Goal: Task Accomplishment & Management: Use online tool/utility

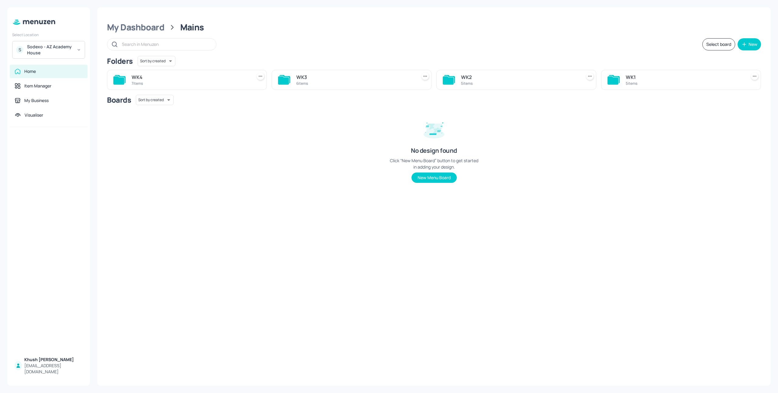
click at [73, 47] on div "Sodexo - AZ Academy House" at bounding box center [50, 50] width 46 height 12
click at [67, 91] on div "Sodexo Defence - [GEOGRAPHIC_DATA]- [DATE]" at bounding box center [54, 94] width 53 height 7
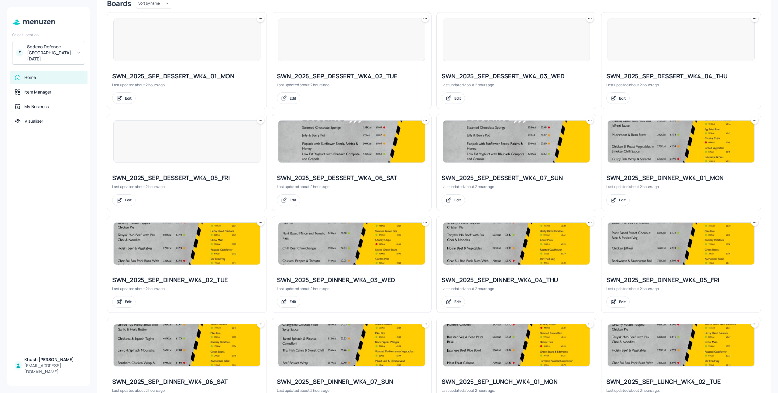
scroll to position [401, 0]
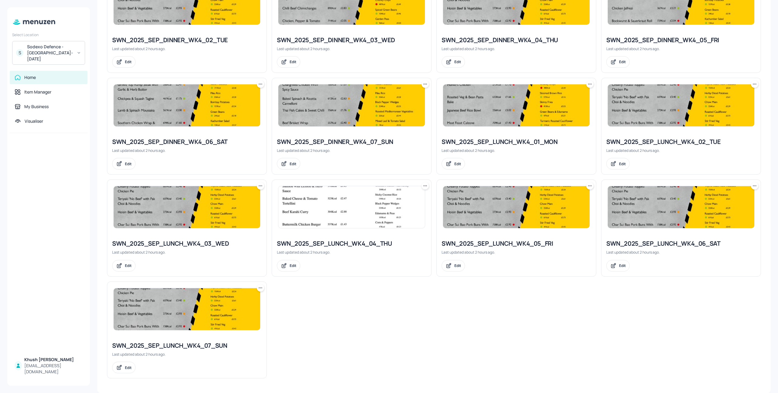
click at [511, 118] on img at bounding box center [516, 105] width 147 height 42
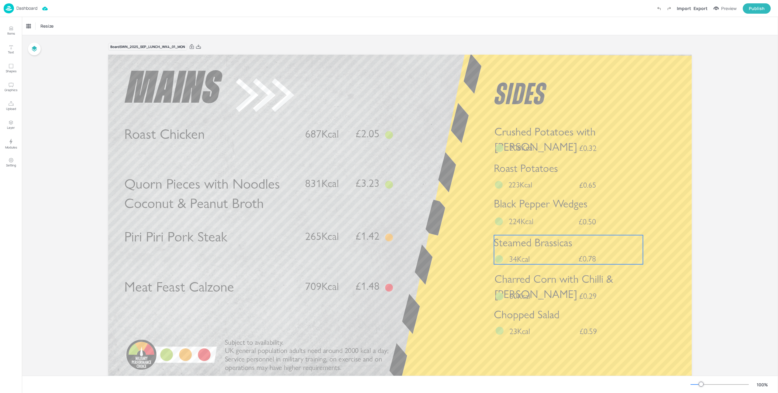
click at [565, 242] on span "Steamed Brassicas" at bounding box center [533, 242] width 78 height 13
click at [566, 223] on icon at bounding box center [568, 224] width 5 height 5
click at [564, 225] on icon "Edit Item" at bounding box center [565, 224] width 2 height 2
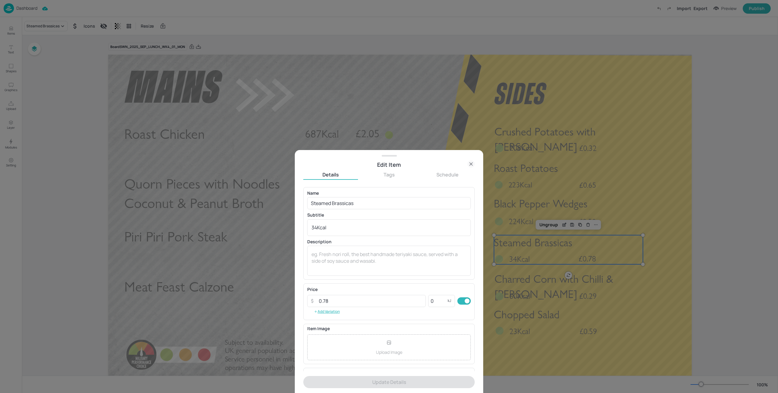
click at [378, 307] on div "Price ​ 0.78 ​ 0 kJ ​ Add Variation" at bounding box center [389, 302] width 164 height 29
click at [378, 304] on input "0.78" at bounding box center [370, 301] width 111 height 12
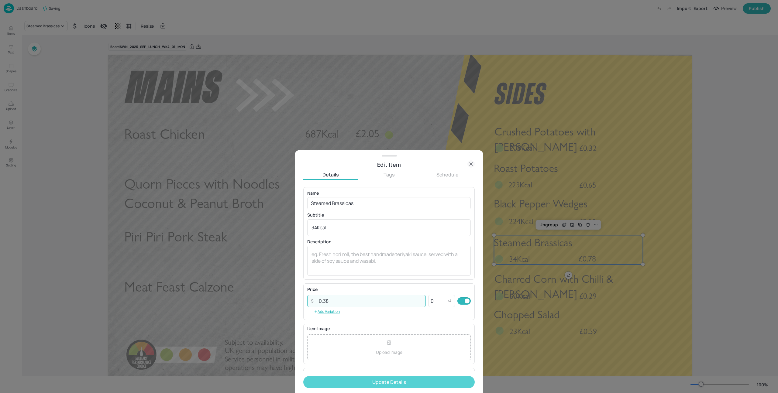
type input "0.38"
click at [397, 383] on button "Update Details" at bounding box center [388, 382] width 171 height 12
